Goal: Check status: Check status

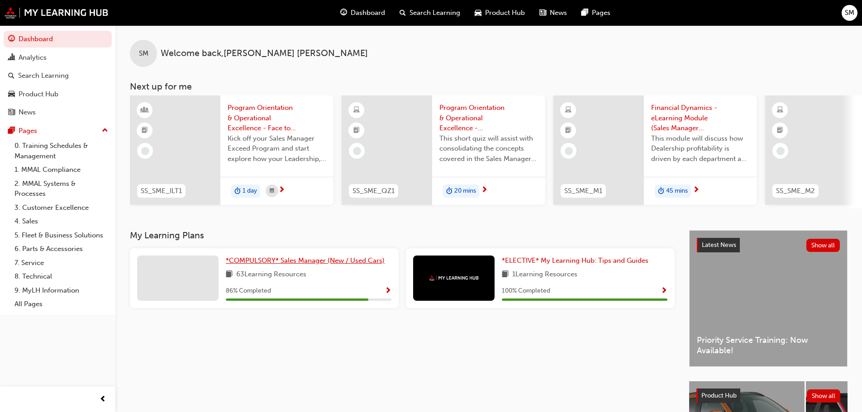
click at [279, 263] on span "*COMPULSORY* Sales Manager (New / Used Cars)" at bounding box center [305, 261] width 159 height 8
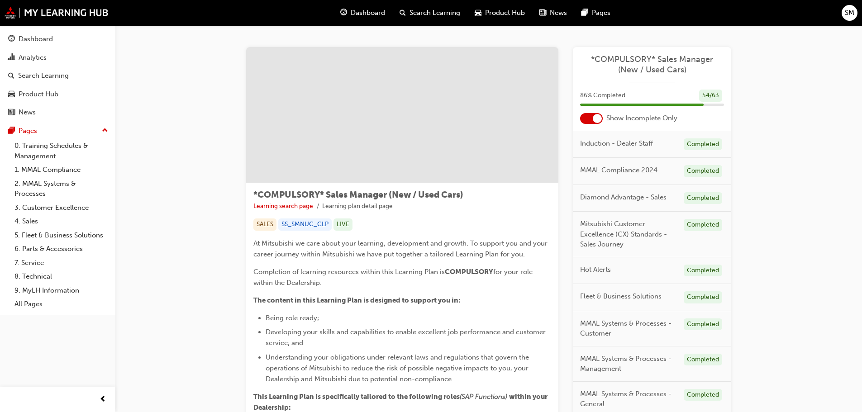
click at [598, 118] on div at bounding box center [597, 118] width 9 height 9
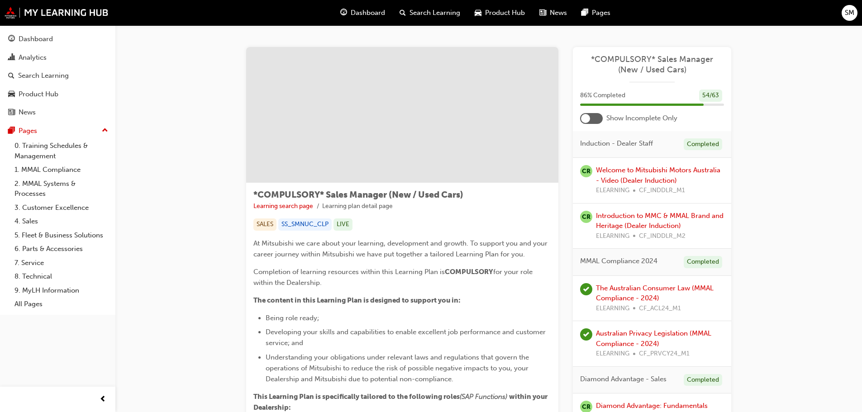
click at [593, 119] on div at bounding box center [591, 118] width 23 height 11
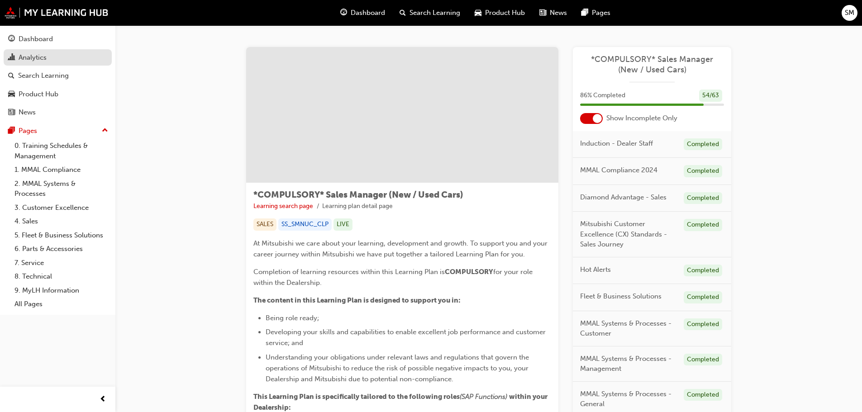
click at [70, 56] on div "Analytics" at bounding box center [57, 57] width 99 height 11
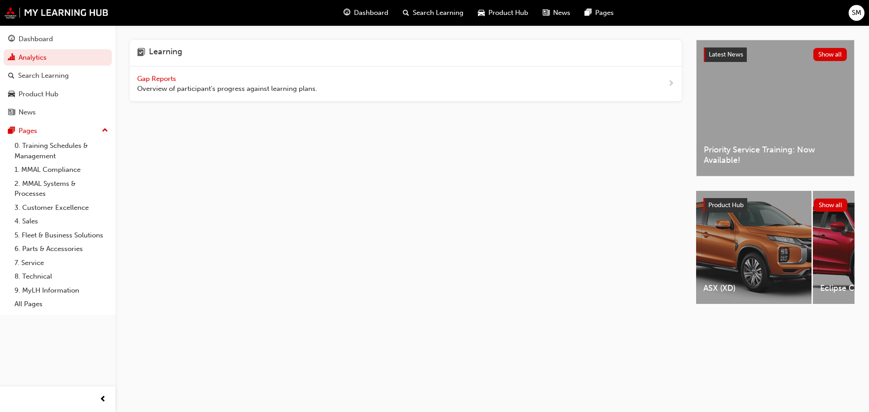
click at [158, 76] on span "Gap Reports" at bounding box center [157, 79] width 41 height 8
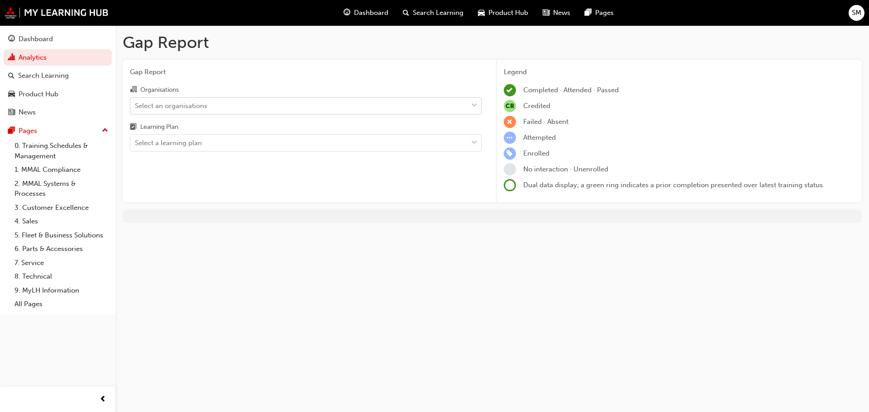
click at [287, 110] on div "Select an organisations" at bounding box center [298, 106] width 337 height 16
click at [136, 109] on input "Organisations Select an organisations" at bounding box center [135, 105] width 1 height 8
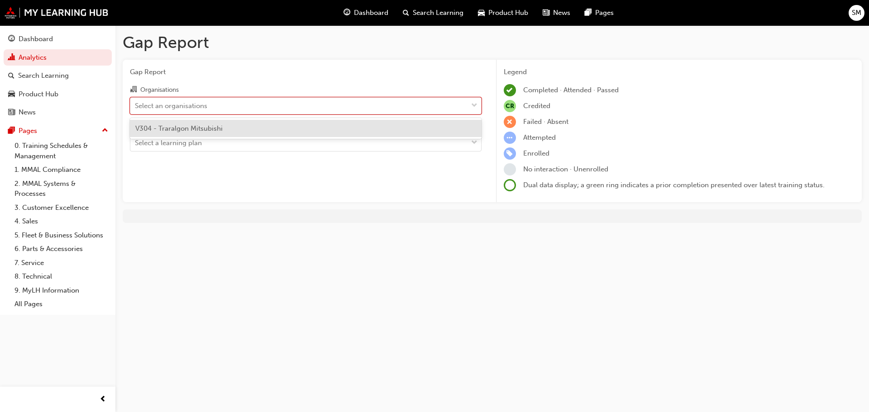
click at [245, 127] on div "V304 - Traralgon Mitsubishi" at bounding box center [306, 129] width 352 height 18
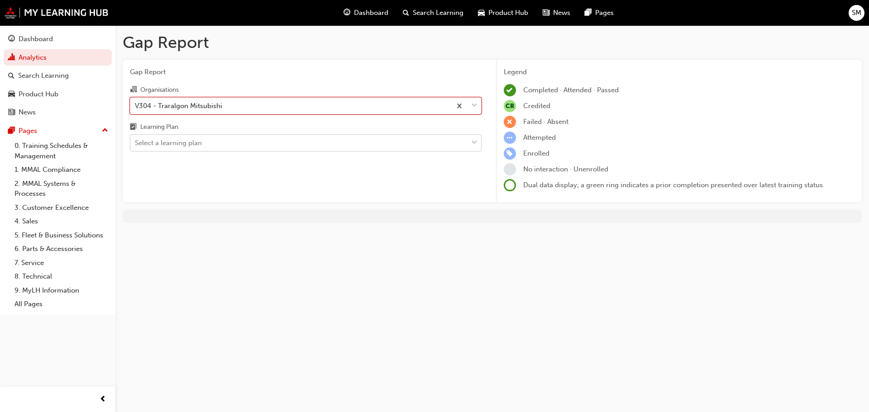
click at [242, 143] on div "Select a learning plan" at bounding box center [298, 143] width 337 height 16
click at [136, 143] on input "Learning Plan Select a learning plan" at bounding box center [135, 143] width 1 height 8
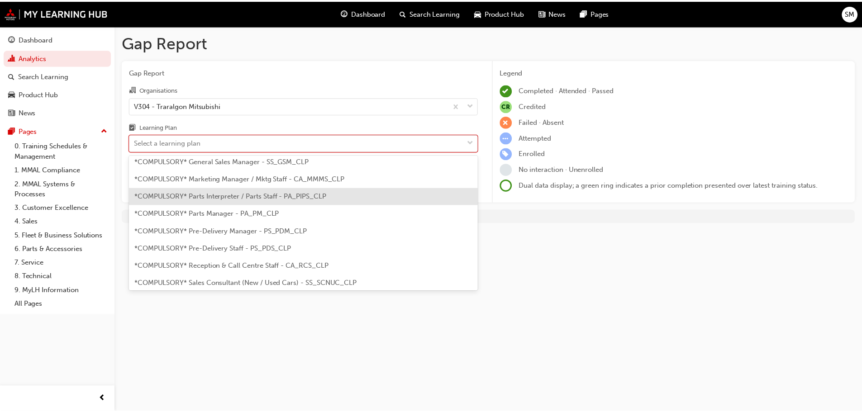
scroll to position [181, 0]
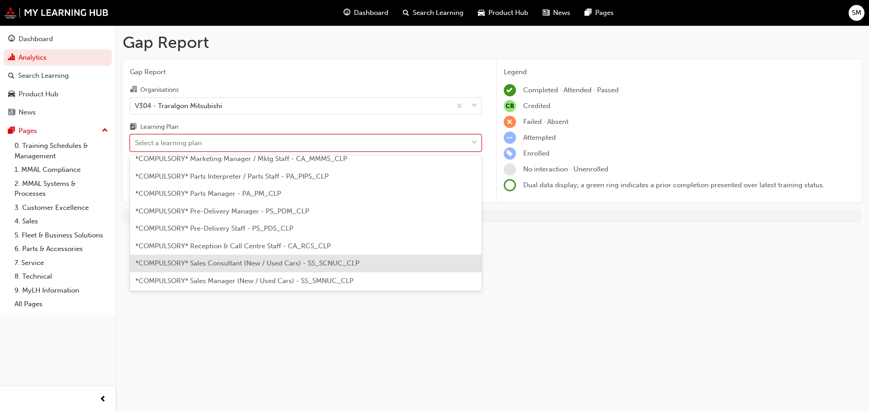
click at [291, 263] on span "*COMPULSORY* Sales Consultant (New / Used Cars) - SS_SCNUC_CLP" at bounding box center [247, 263] width 224 height 8
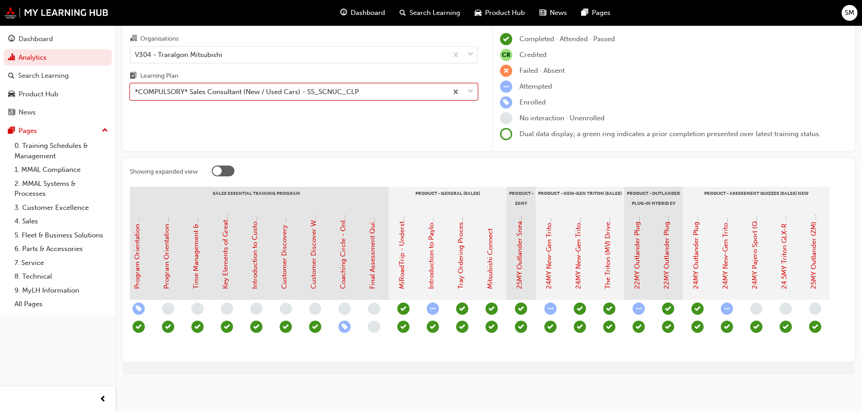
scroll to position [0, 900]
